Goal: Navigation & Orientation: Find specific page/section

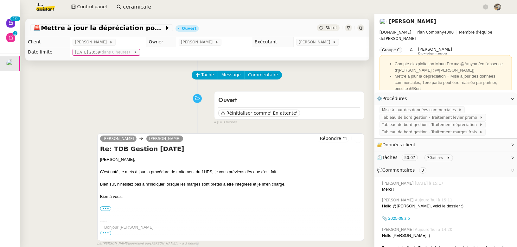
click at [136, 7] on input "ceramicafe" at bounding box center [302, 7] width 359 height 9
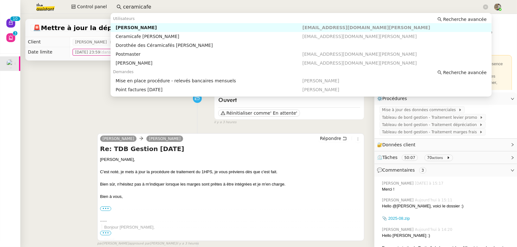
click at [136, 7] on input "ceramicafe" at bounding box center [302, 7] width 359 height 9
paste input "[EMAIL_ADDRESS][DOMAIN_NAME]"
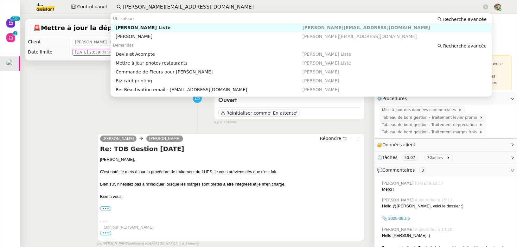
click at [135, 28] on div "[PERSON_NAME] Liste" at bounding box center [209, 28] width 187 height 6
type input "[PERSON_NAME][EMAIL_ADDRESS][DOMAIN_NAME]"
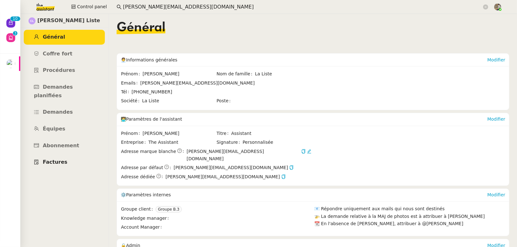
click at [57, 159] on span "Factures" at bounding box center [55, 162] width 25 height 6
click at [66, 142] on span "Abonnement" at bounding box center [61, 145] width 36 height 6
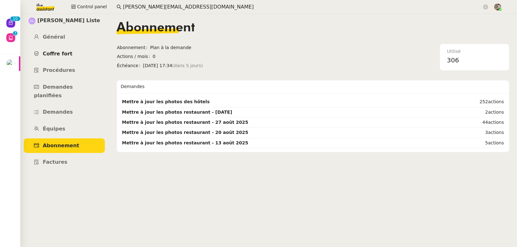
click at [62, 54] on span "Coffre fort" at bounding box center [58, 54] width 30 height 6
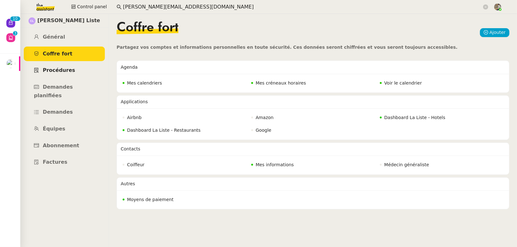
click at [61, 67] on span "Procédures" at bounding box center [59, 70] width 32 height 6
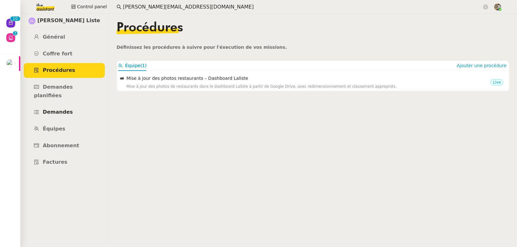
click at [54, 109] on span "Demandes" at bounding box center [58, 112] width 30 height 6
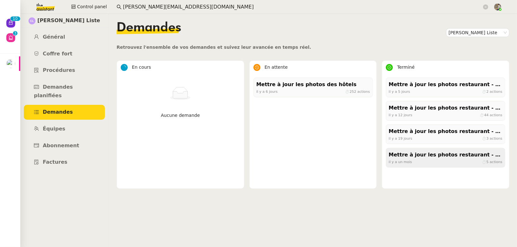
click at [417, 153] on div "Mettre à jour les photos restaurant - 13 août 2025" at bounding box center [445, 155] width 114 height 9
